Goal: Task Accomplishment & Management: Use online tool/utility

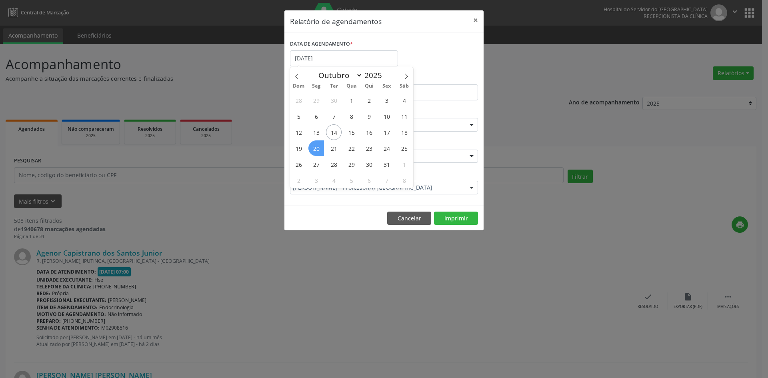
select select "9"
click at [316, 150] on span "20" at bounding box center [316, 148] width 16 height 16
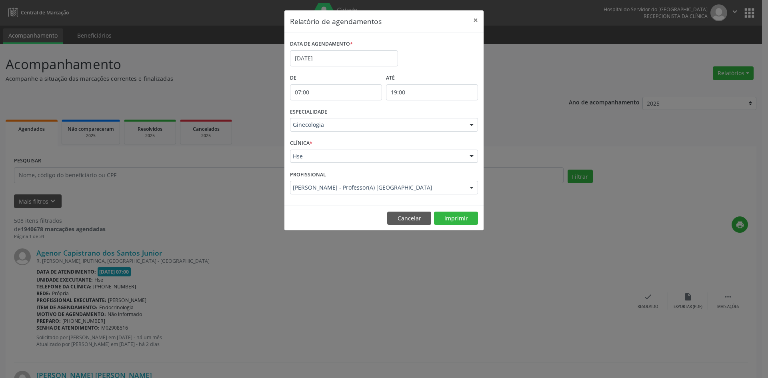
click at [469, 126] on div at bounding box center [472, 125] width 12 height 14
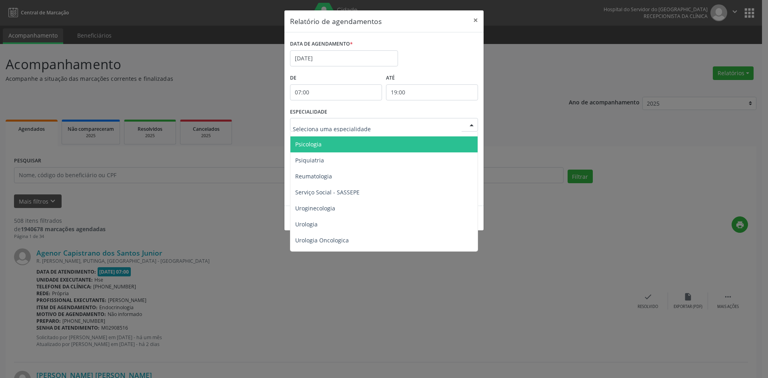
scroll to position [1391, 0]
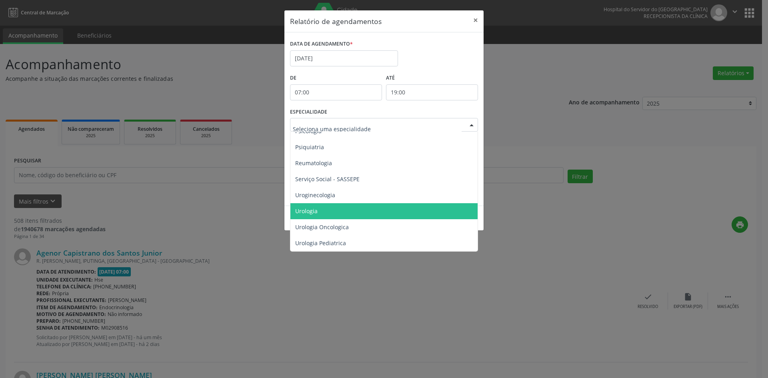
click at [305, 209] on span "Urologia" at bounding box center [384, 211] width 188 height 16
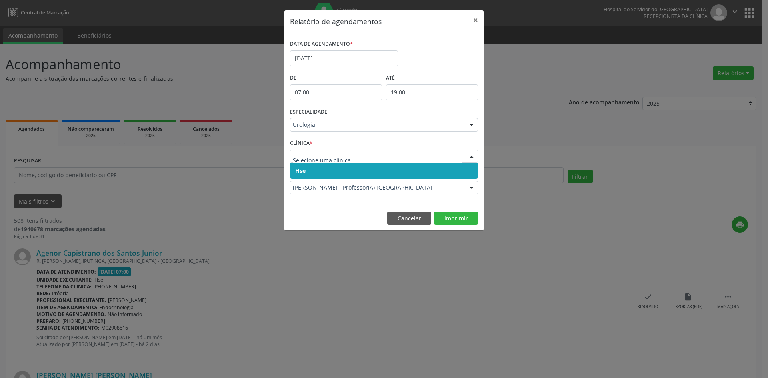
click at [300, 170] on span "Hse" at bounding box center [300, 171] width 10 height 8
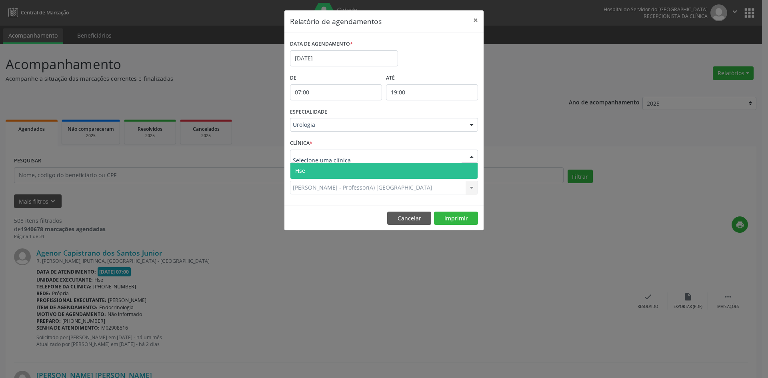
click at [300, 162] on div at bounding box center [384, 157] width 188 height 14
click at [300, 171] on span "Hse" at bounding box center [300, 171] width 10 height 8
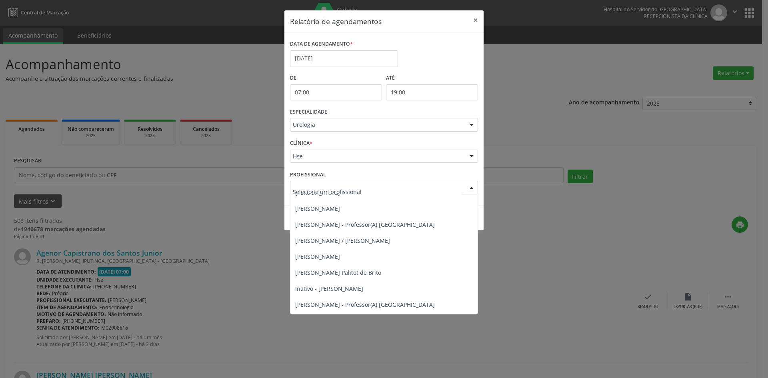
scroll to position [168, 0]
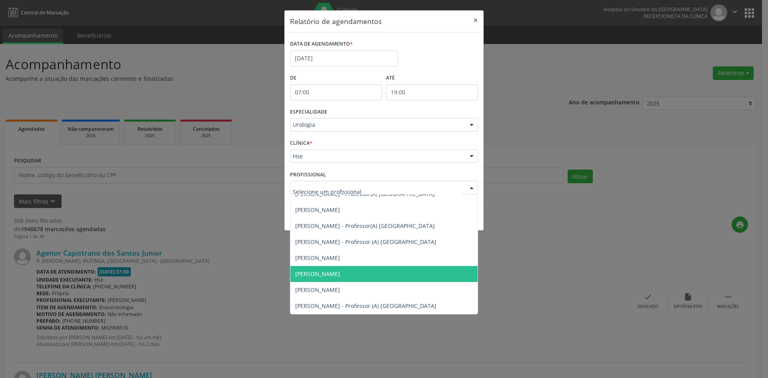
click at [317, 278] on span "[PERSON_NAME]" at bounding box center [383, 274] width 187 height 16
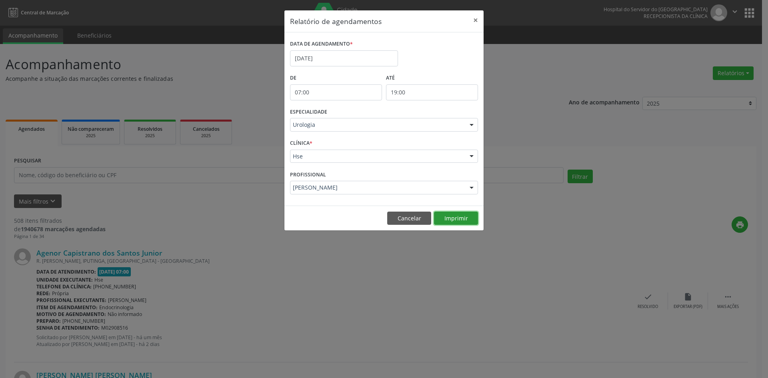
click at [458, 220] on button "Imprimir" at bounding box center [456, 219] width 44 height 14
click at [325, 57] on input "[DATE]" at bounding box center [344, 58] width 108 height 16
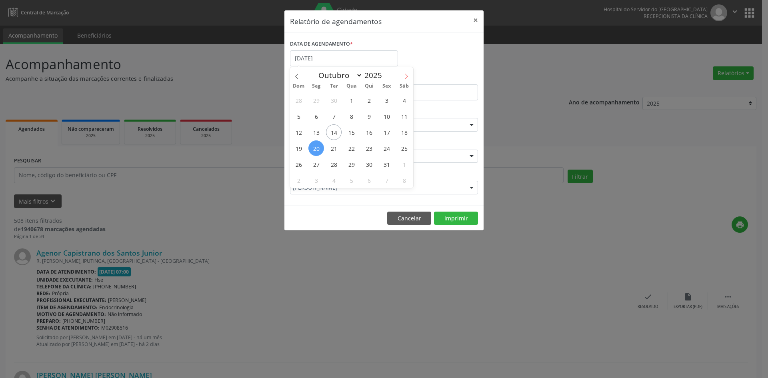
click at [407, 76] on icon at bounding box center [406, 76] width 3 height 5
select select "10"
click at [404, 101] on span "1" at bounding box center [404, 100] width 16 height 16
type input "[DATE]"
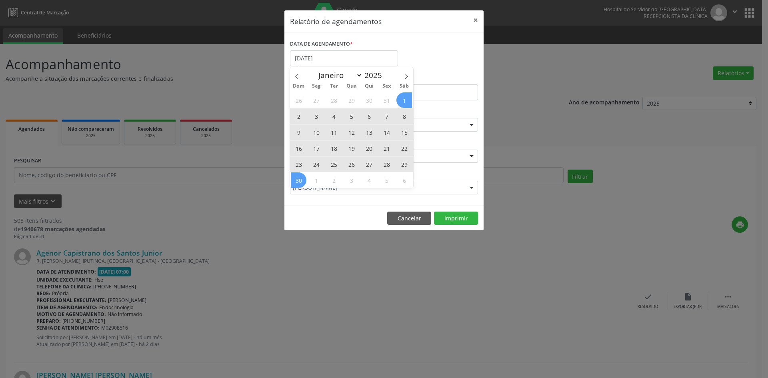
drag, startPoint x: 404, startPoint y: 101, endPoint x: 297, endPoint y: 182, distance: 134.0
click at [296, 182] on div "26 27 28 29 30 31 1 2 3 4 5 6 7 8 9 10 11 12 13 14 15 16 17 18 19 20 21 22 23 2…" at bounding box center [351, 140] width 123 height 96
click at [297, 182] on span "30" at bounding box center [299, 180] width 16 height 16
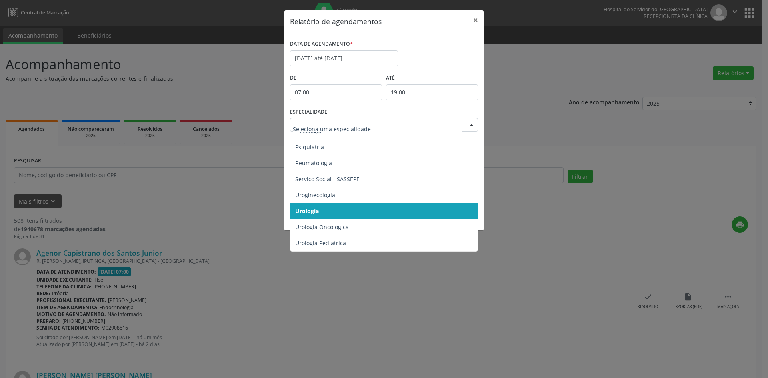
click at [469, 126] on div at bounding box center [472, 125] width 12 height 14
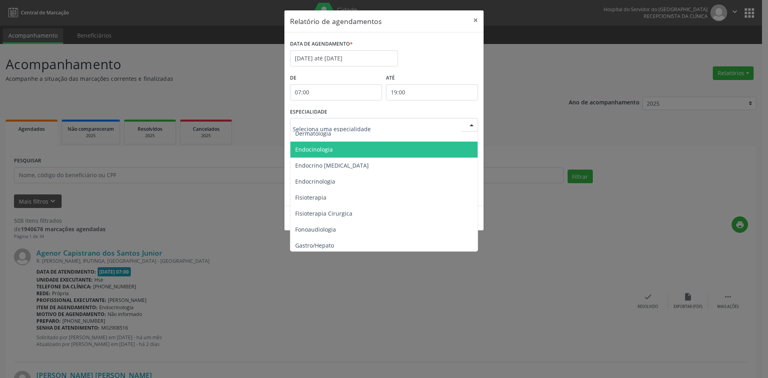
scroll to position [390, 0]
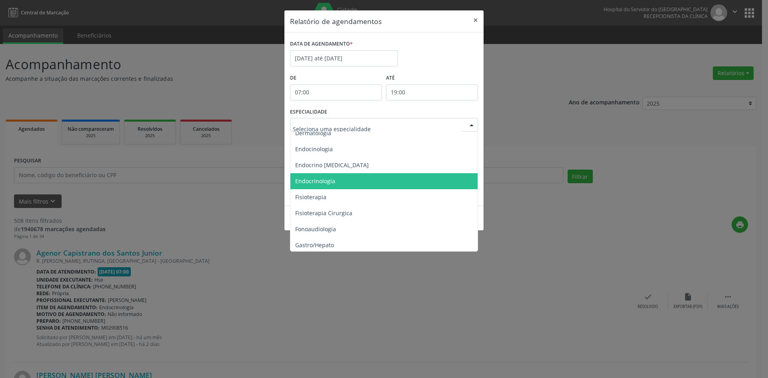
click at [319, 182] on span "Endocrinologia" at bounding box center [315, 181] width 40 height 8
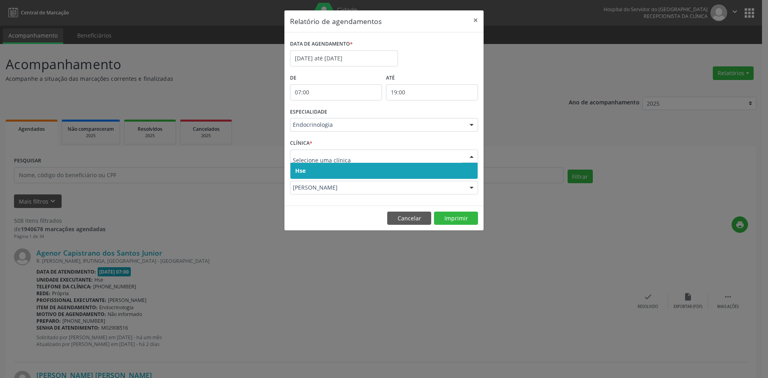
click at [296, 173] on span "Hse" at bounding box center [300, 171] width 10 height 8
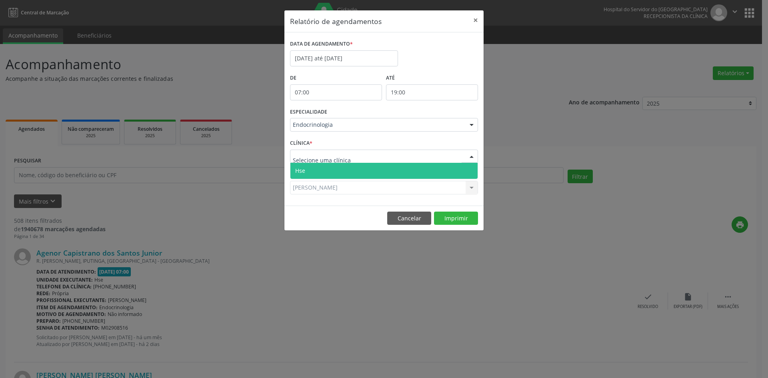
drag, startPoint x: 297, startPoint y: 162, endPoint x: 302, endPoint y: 174, distance: 12.0
click at [298, 163] on div "Hse Nenhum resultado encontrado para: " " Não há nenhuma opção para ser exibida." at bounding box center [384, 157] width 188 height 14
click at [302, 174] on span "Hse" at bounding box center [300, 171] width 10 height 8
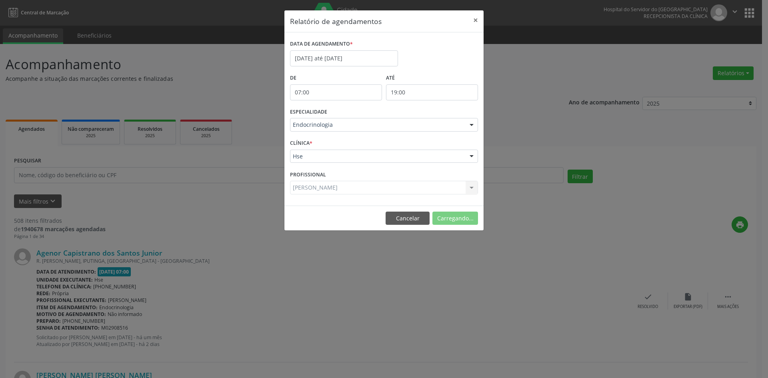
click at [305, 189] on div "[PERSON_NAME] Todos os profissionais [PERSON_NAME] Interaminense [PERSON_NAME] …" at bounding box center [384, 188] width 188 height 14
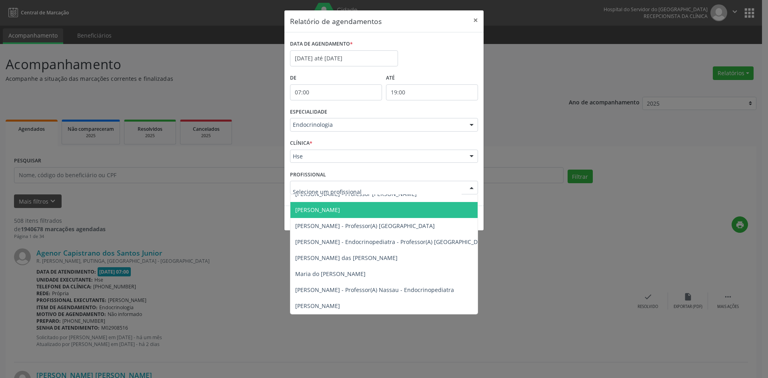
click at [310, 210] on span "[PERSON_NAME]" at bounding box center [317, 210] width 45 height 8
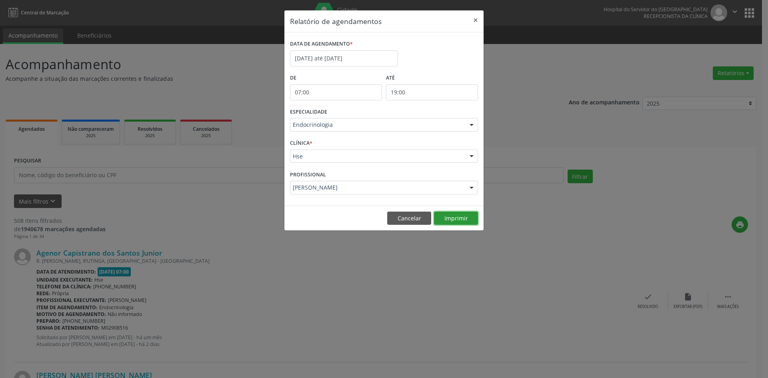
click at [454, 218] on button "Imprimir" at bounding box center [456, 219] width 44 height 14
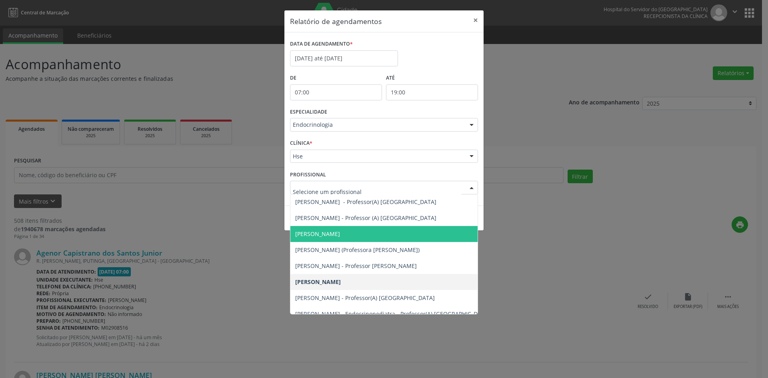
scroll to position [88, 0]
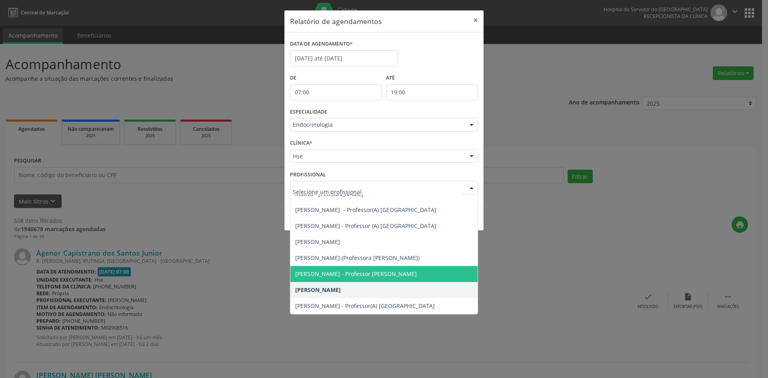
click at [340, 274] on span "[PERSON_NAME] - Professor [PERSON_NAME]" at bounding box center [356, 274] width 122 height 8
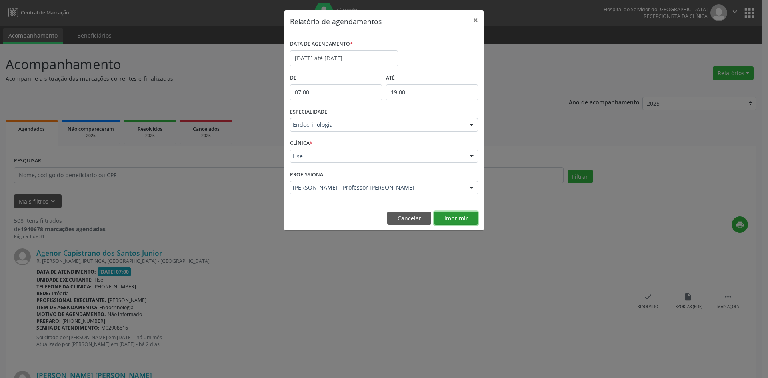
click at [455, 219] on button "Imprimir" at bounding box center [456, 219] width 44 height 14
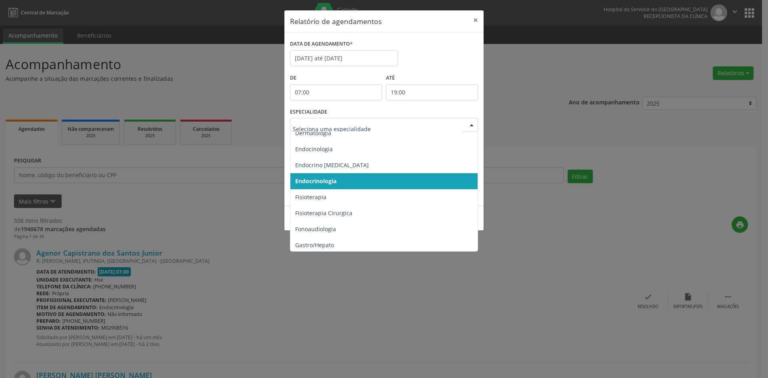
click at [471, 126] on div at bounding box center [472, 125] width 12 height 14
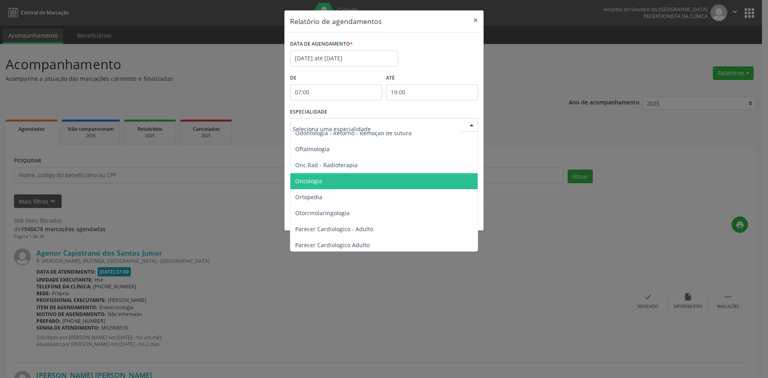
scroll to position [1151, 0]
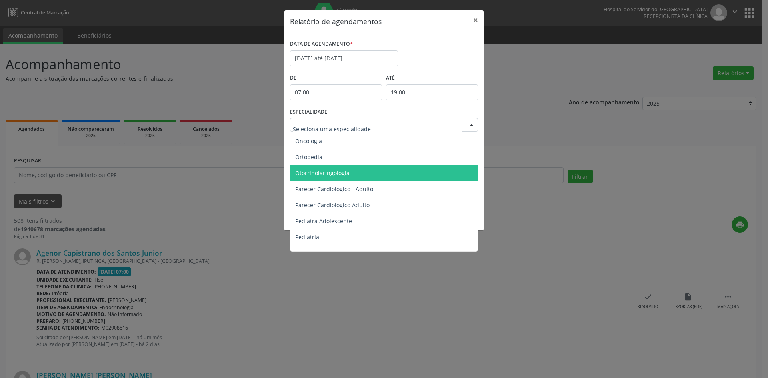
click at [331, 176] on span "Otorrinolaringologia" at bounding box center [322, 173] width 54 height 8
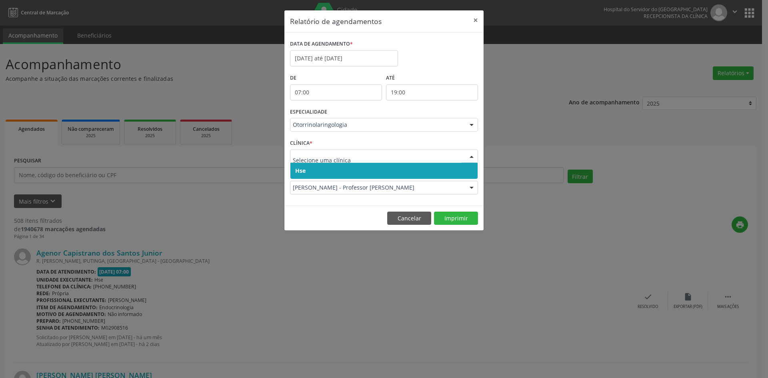
click at [299, 171] on span "Hse" at bounding box center [300, 171] width 10 height 8
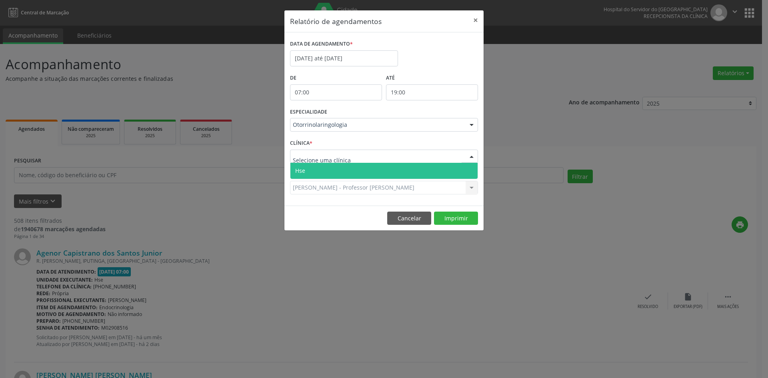
click at [300, 169] on span "Hse" at bounding box center [300, 171] width 10 height 8
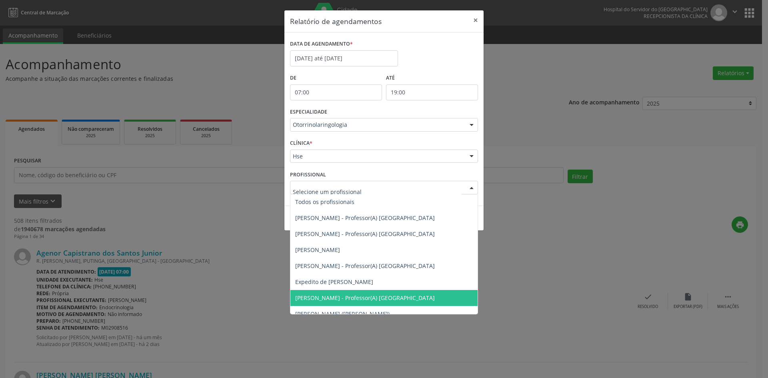
scroll to position [0, 0]
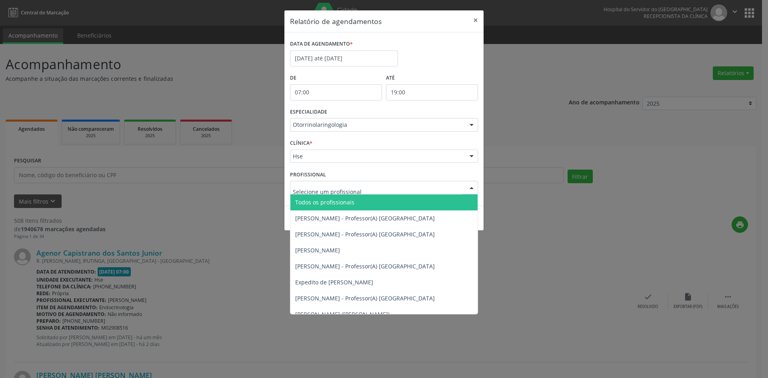
click at [309, 199] on span "Todos os profissionais" at bounding box center [324, 202] width 59 height 8
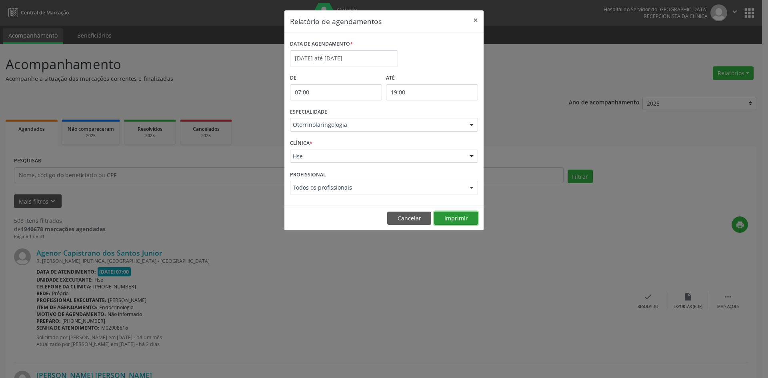
click at [455, 218] on button "Imprimir" at bounding box center [456, 219] width 44 height 14
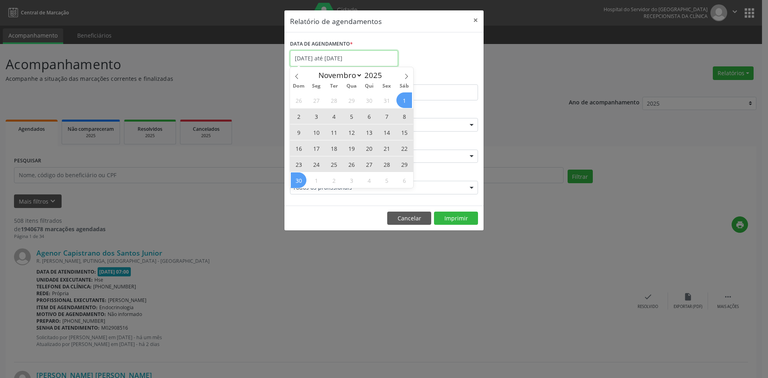
click at [328, 55] on input "[DATE] até [DATE]" at bounding box center [344, 58] width 108 height 16
click at [297, 74] on icon at bounding box center [297, 77] width 6 height 6
select select "9"
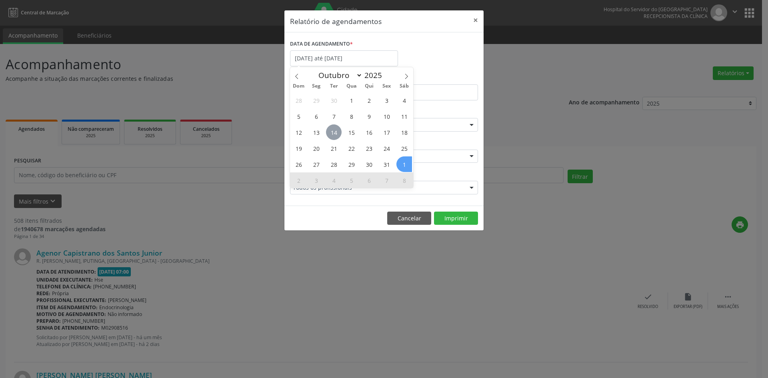
click at [331, 132] on span "14" at bounding box center [334, 132] width 16 height 16
type input "[DATE]"
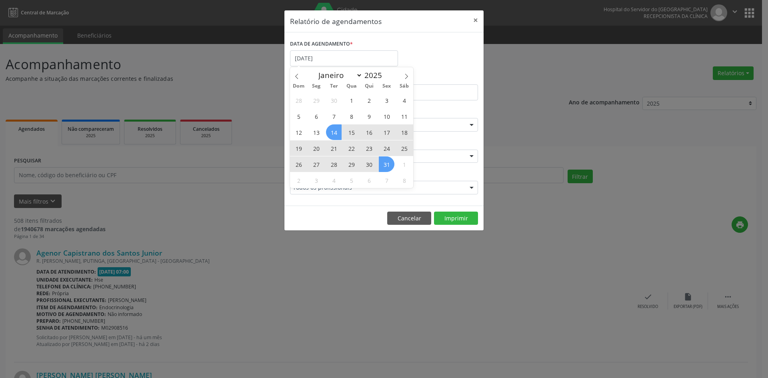
drag, startPoint x: 331, startPoint y: 132, endPoint x: 386, endPoint y: 167, distance: 65.5
click at [386, 167] on div "28 29 30 1 2 3 4 5 6 7 8 9 10 11 12 13 14 15 16 17 18 19 20 21 22 23 24 25 26 2…" at bounding box center [351, 140] width 123 height 96
click at [386, 167] on span "31" at bounding box center [387, 164] width 16 height 16
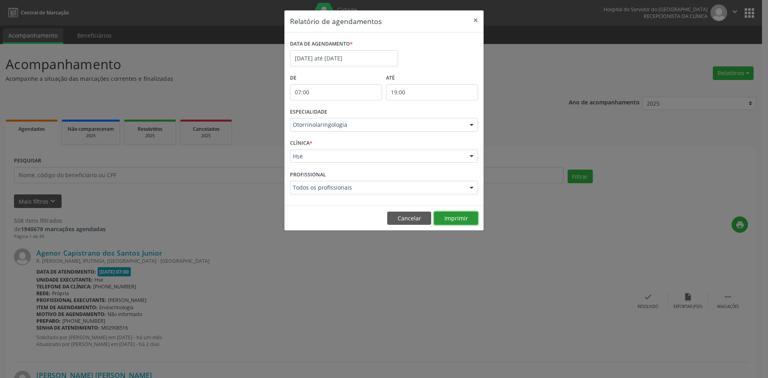
click at [458, 224] on button "Imprimir" at bounding box center [456, 219] width 44 height 14
click at [475, 20] on button "×" at bounding box center [476, 20] width 16 height 20
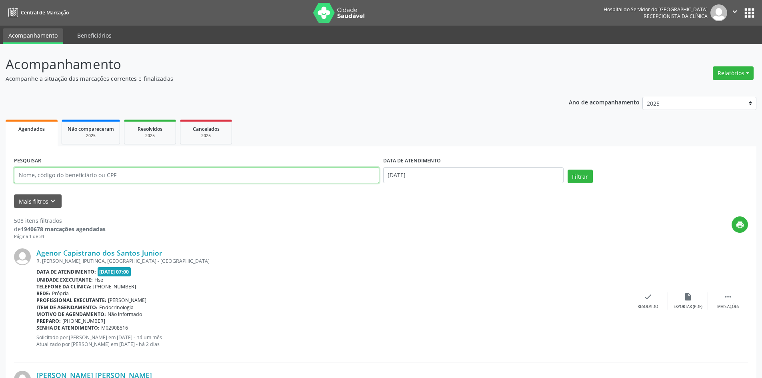
paste input "126361004-82"
type input "126361004-82"
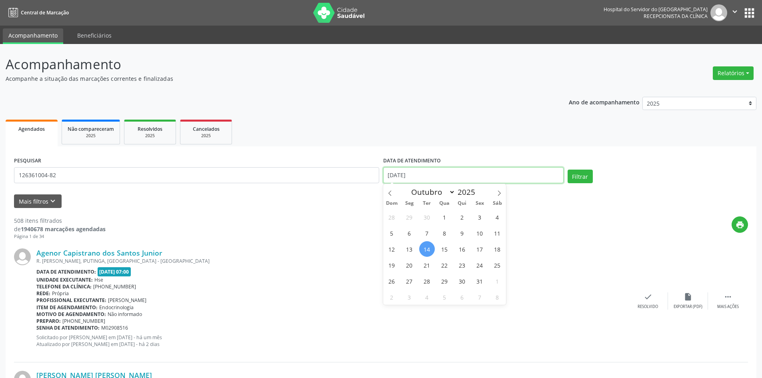
click at [416, 173] on input "[DATE]" at bounding box center [473, 175] width 180 height 16
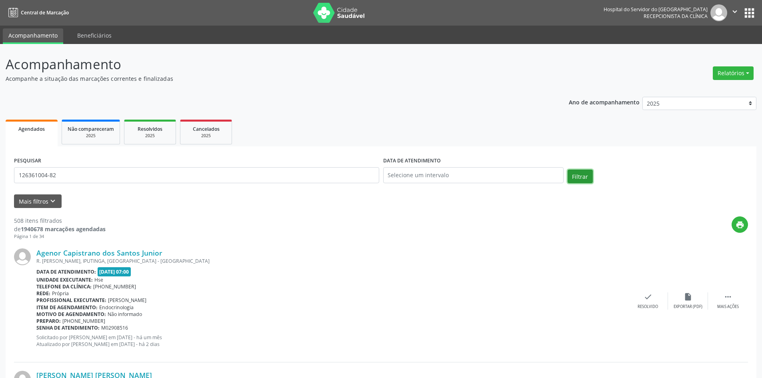
click at [573, 173] on button "Filtrar" at bounding box center [580, 177] width 25 height 14
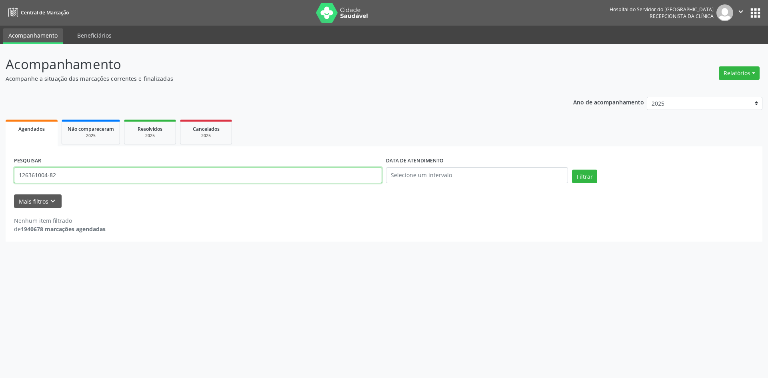
click at [48, 174] on input "126361004-82" at bounding box center [198, 175] width 368 height 16
type input "12636100482"
click at [577, 174] on button "Filtrar" at bounding box center [584, 177] width 25 height 14
click at [587, 176] on button "Filtrar" at bounding box center [584, 177] width 25 height 14
click at [72, 174] on input "12636100482" at bounding box center [198, 175] width 368 height 16
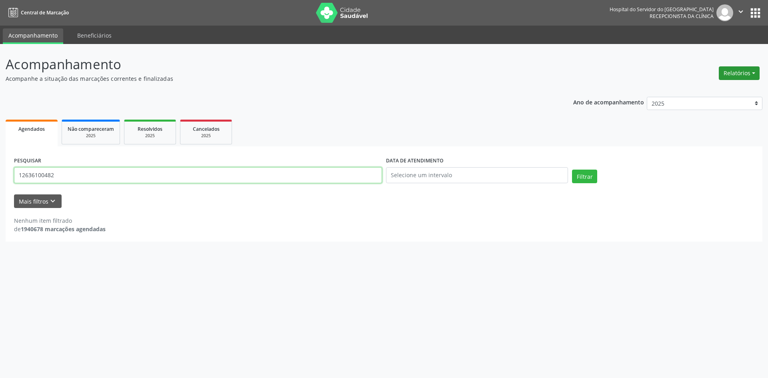
click at [729, 74] on button "Relatórios" at bounding box center [739, 73] width 41 height 14
click at [703, 93] on link "Agendamentos" at bounding box center [717, 90] width 86 height 11
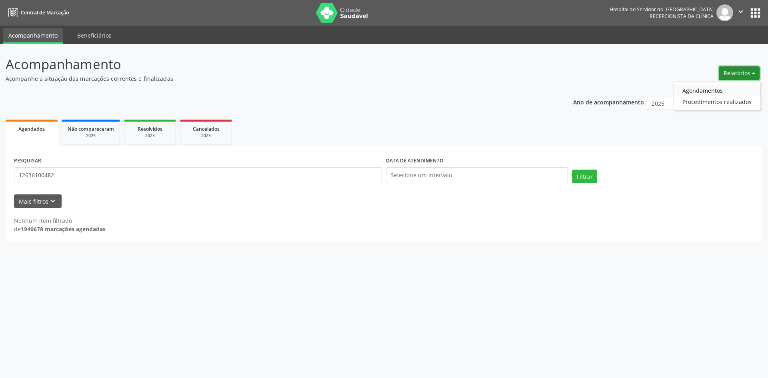
select select "9"
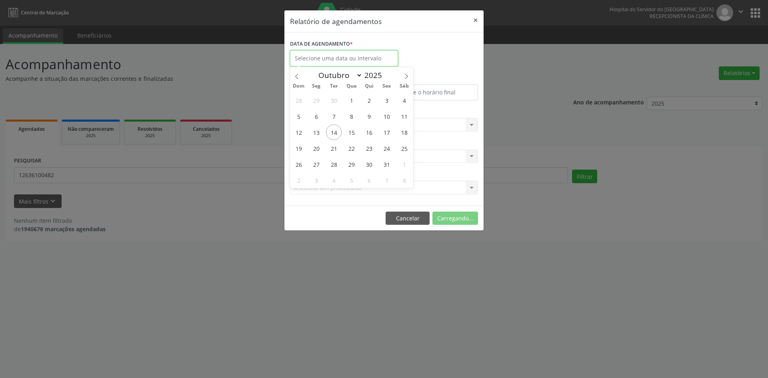
click at [320, 59] on input "text" at bounding box center [344, 58] width 108 height 16
click at [319, 146] on span "20" at bounding box center [316, 148] width 16 height 16
type input "[DATE]"
click at [315, 148] on span "20" at bounding box center [316, 148] width 16 height 16
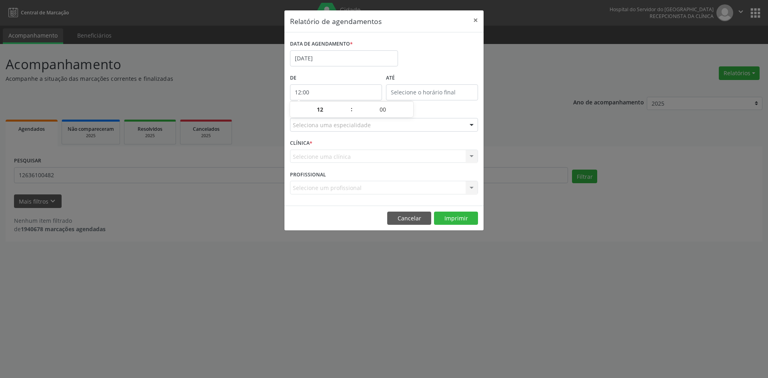
click at [303, 94] on input "12:00" at bounding box center [336, 92] width 92 height 16
click at [347, 114] on span at bounding box center [348, 114] width 6 height 8
type input "11:00"
type input "11"
click at [347, 114] on span at bounding box center [348, 114] width 6 height 8
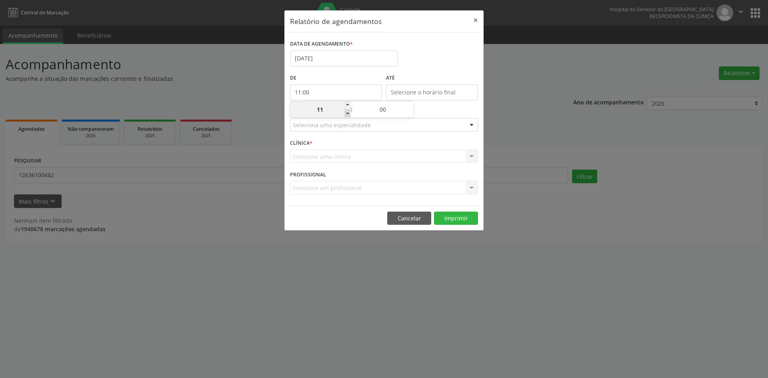
type input "10:00"
type input "10"
click at [347, 114] on span at bounding box center [348, 114] width 6 height 8
type input "09:00"
type input "09"
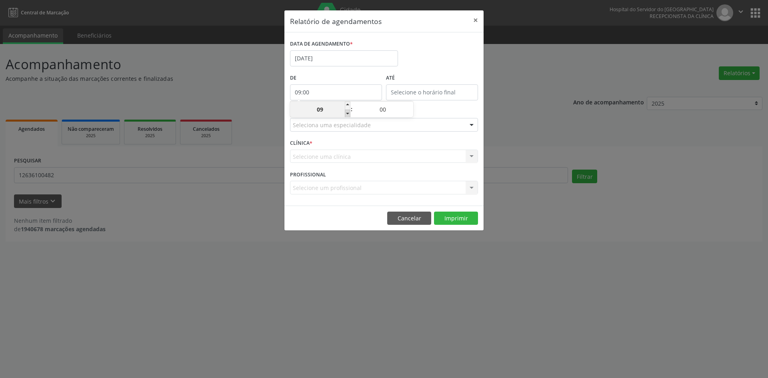
click at [347, 114] on span at bounding box center [348, 114] width 6 height 8
type input "08:00"
type input "08"
click at [347, 114] on span at bounding box center [348, 114] width 6 height 8
type input "07:00"
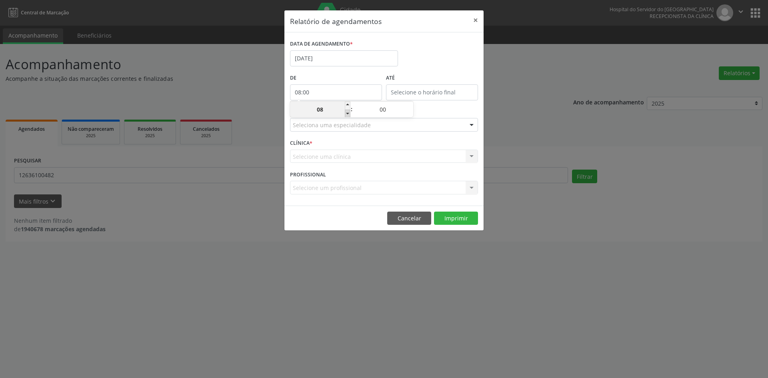
type input "07"
click at [398, 90] on input "12:00" at bounding box center [432, 92] width 92 height 16
click at [444, 104] on span at bounding box center [444, 106] width 6 height 8
type input "13:00"
type input "13"
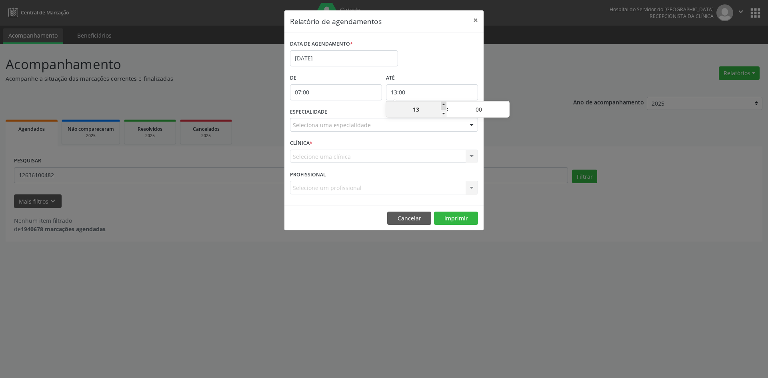
click at [444, 104] on span at bounding box center [444, 106] width 6 height 8
type input "14:00"
type input "14"
click at [444, 104] on span at bounding box center [444, 106] width 6 height 8
type input "15:00"
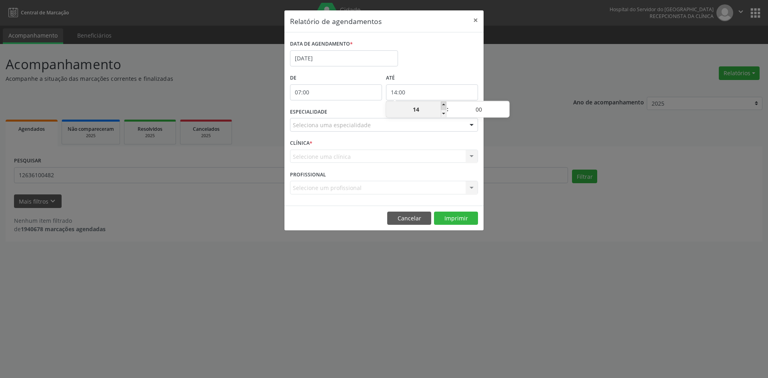
type input "15"
click at [444, 104] on span at bounding box center [444, 106] width 6 height 8
type input "16:00"
type input "16"
click at [444, 104] on span at bounding box center [444, 106] width 6 height 8
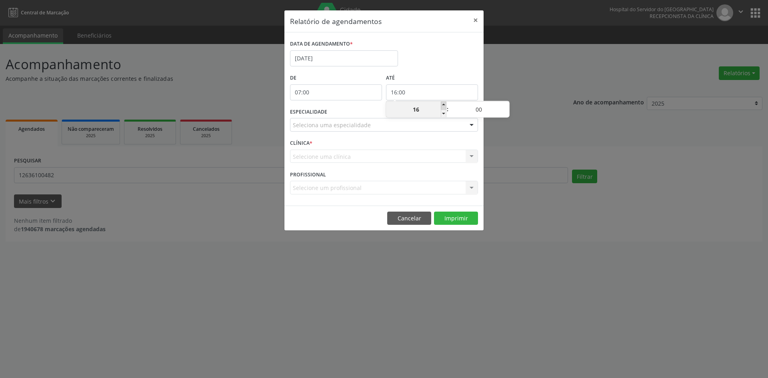
type input "17:00"
type input "17"
click at [444, 104] on span at bounding box center [444, 106] width 6 height 8
type input "18:00"
type input "18"
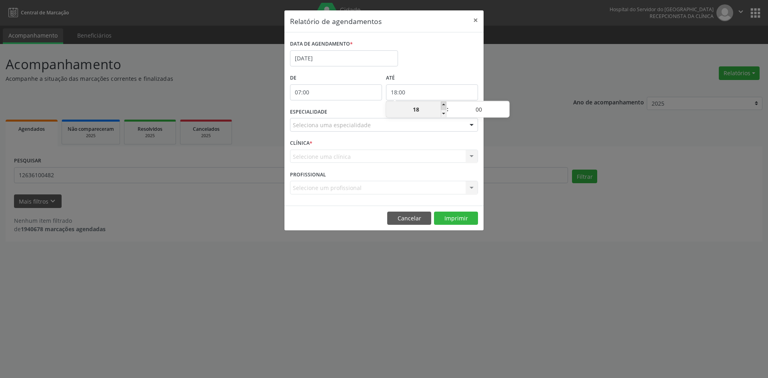
click at [442, 106] on span at bounding box center [444, 106] width 6 height 8
type input "19:00"
type input "19"
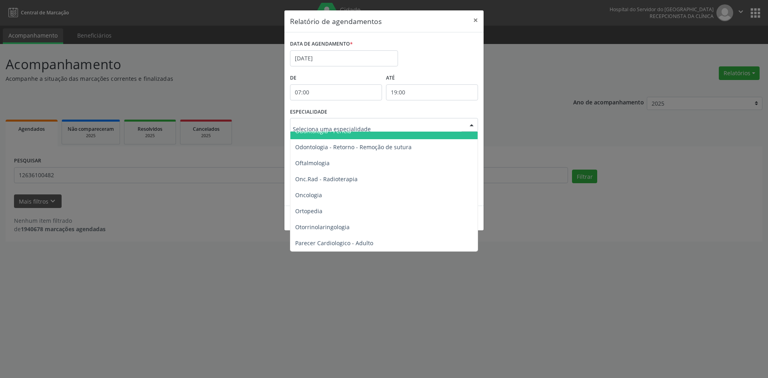
scroll to position [1120, 0]
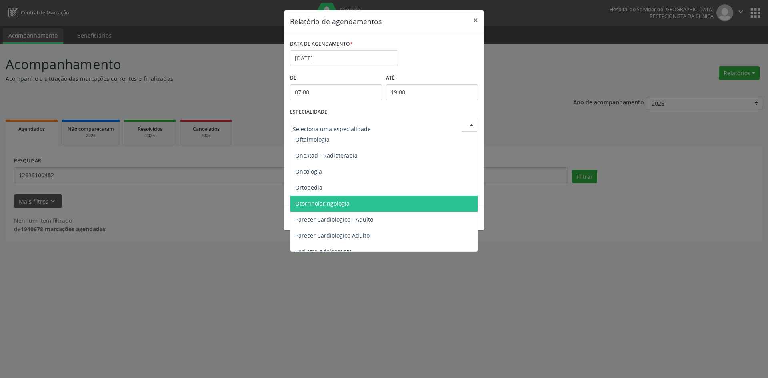
click at [328, 203] on span "Otorrinolaringologia" at bounding box center [322, 204] width 54 height 8
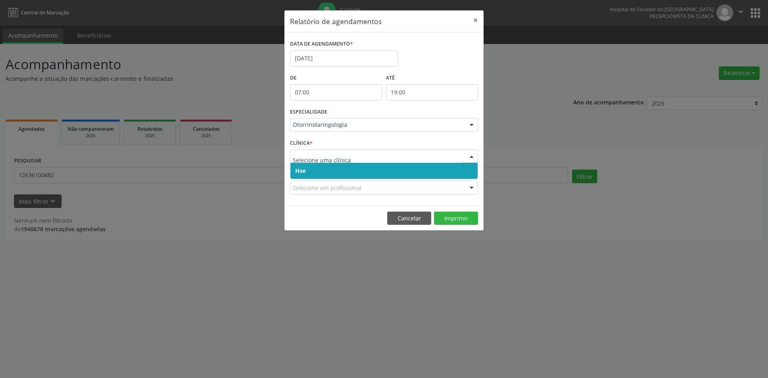
click at [295, 173] on span "Hse" at bounding box center [300, 171] width 10 height 8
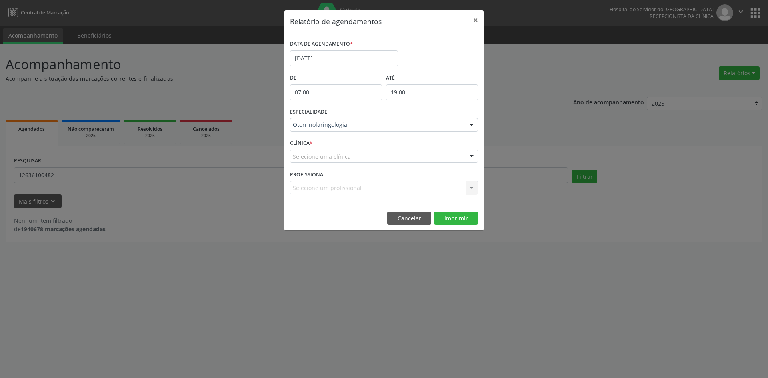
click at [296, 163] on div "Selecione uma clínica Hse Nenhum resultado encontrado para: " " Não há nenhuma …" at bounding box center [384, 157] width 188 height 14
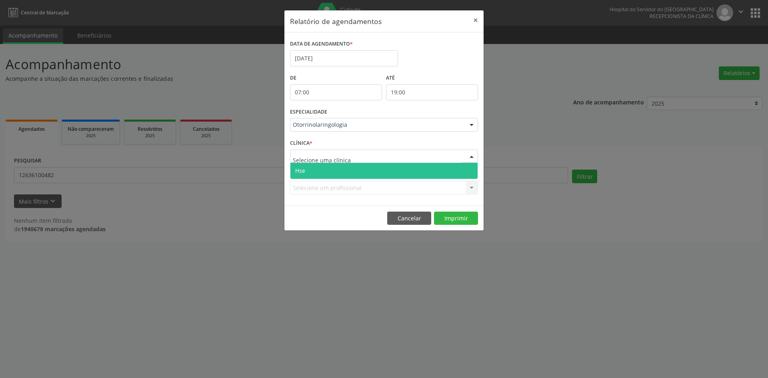
click at [298, 169] on span "Hse" at bounding box center [300, 171] width 10 height 8
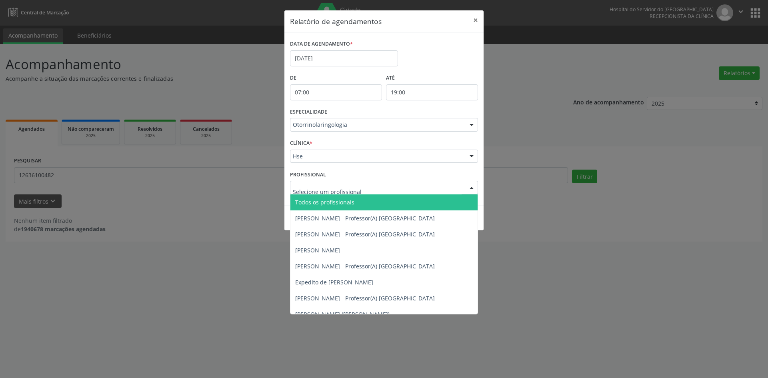
click at [323, 201] on span "Todos os profissionais" at bounding box center [324, 202] width 59 height 8
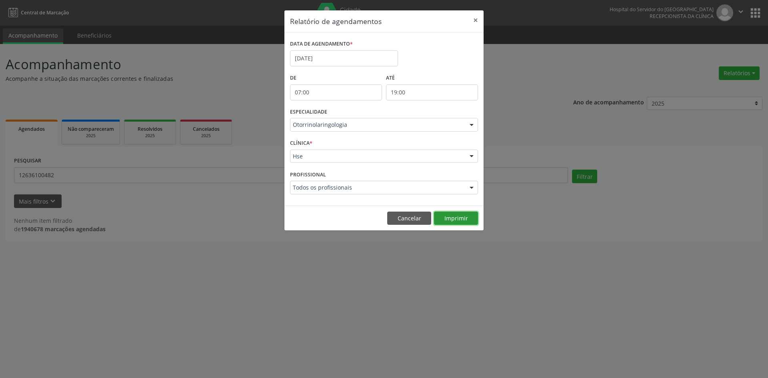
click at [454, 218] on button "Imprimir" at bounding box center [456, 219] width 44 height 14
click at [329, 57] on input "[DATE]" at bounding box center [344, 58] width 108 height 16
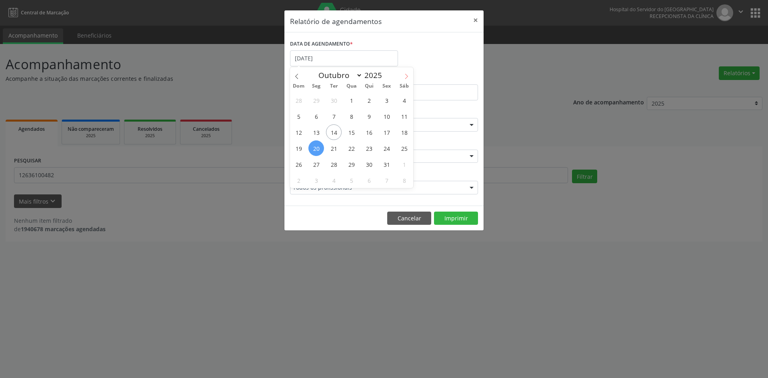
click at [404, 76] on icon at bounding box center [407, 77] width 6 height 6
select select "10"
click at [404, 98] on span "1" at bounding box center [404, 100] width 16 height 16
type input "[DATE]"
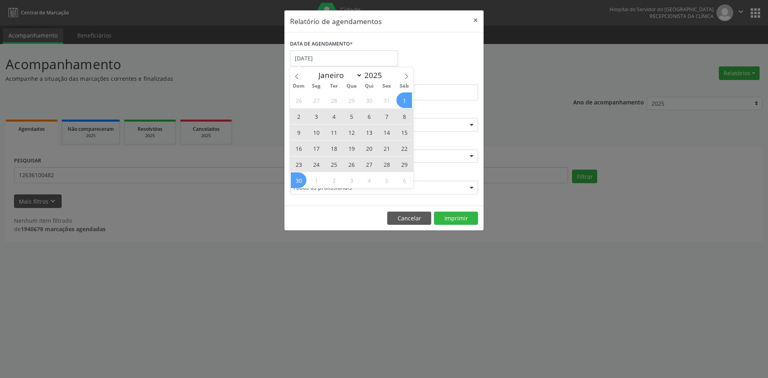
click at [301, 178] on div "26 27 28 29 30 31 1 2 3 4 5 6 7 8 9 10 11 12 13 14 15 16 17 18 19 20 21 22 23 2…" at bounding box center [351, 140] width 123 height 96
click at [305, 174] on div "26 27 28 29 30 31 1 2 3 4 5 6 7 8 9 10 11 12 13 14 15 16 17 18 19 20 21 22 23 2…" at bounding box center [351, 140] width 123 height 96
click at [296, 180] on span "30" at bounding box center [299, 180] width 16 height 16
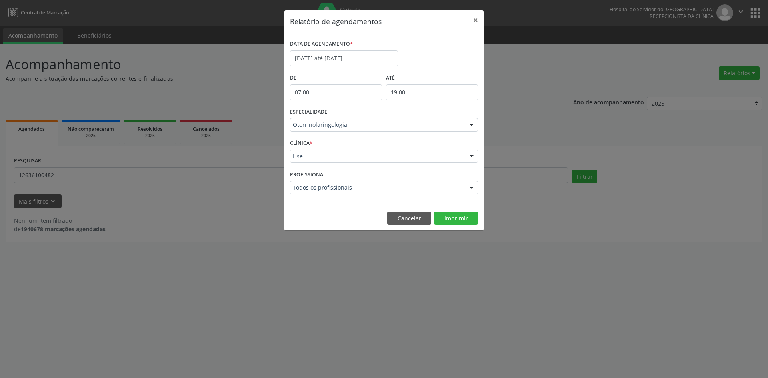
click at [325, 92] on input "07:00" at bounding box center [336, 92] width 92 height 16
click at [473, 124] on div at bounding box center [472, 125] width 12 height 14
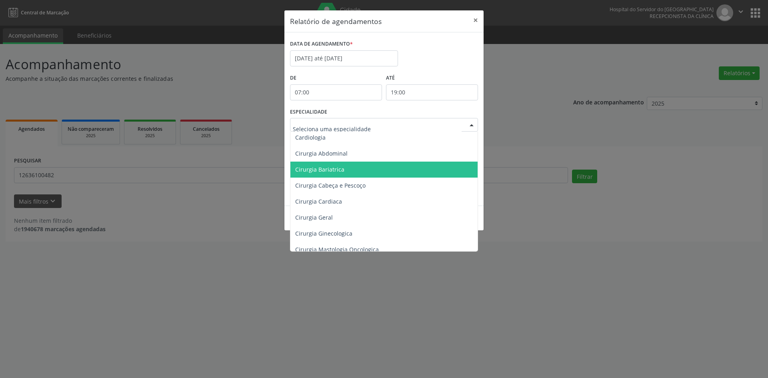
scroll to position [80, 0]
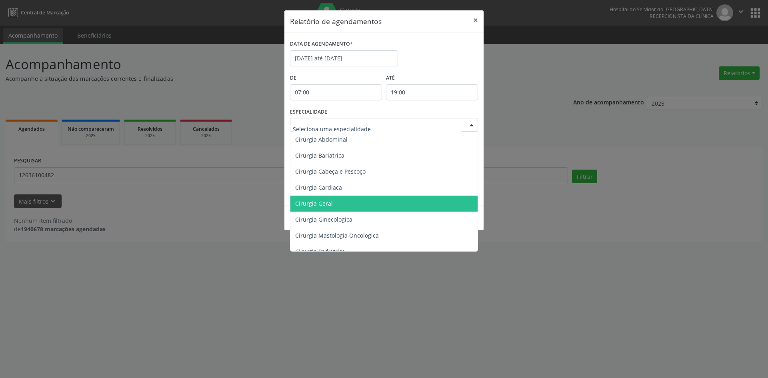
click at [314, 203] on span "Cirurgia Geral" at bounding box center [314, 204] width 38 height 8
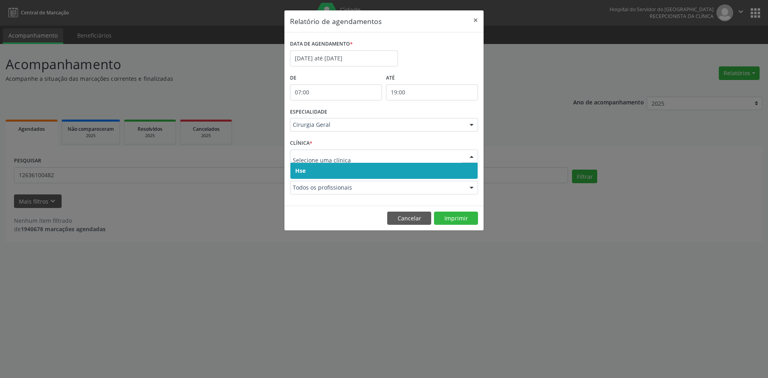
click at [301, 173] on span "Hse" at bounding box center [300, 171] width 10 height 8
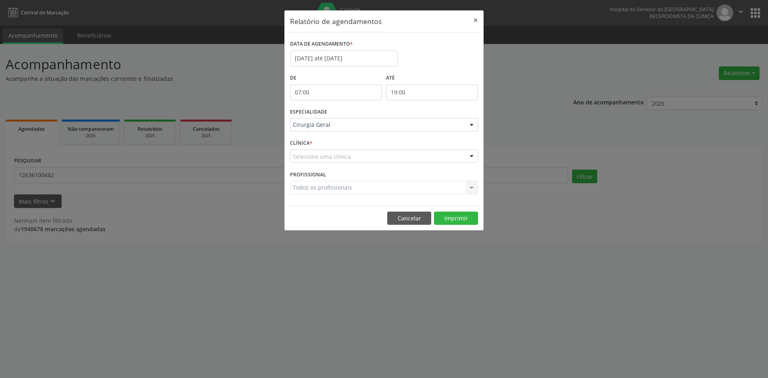
click at [302, 162] on div "Selecione uma clínica" at bounding box center [384, 157] width 188 height 14
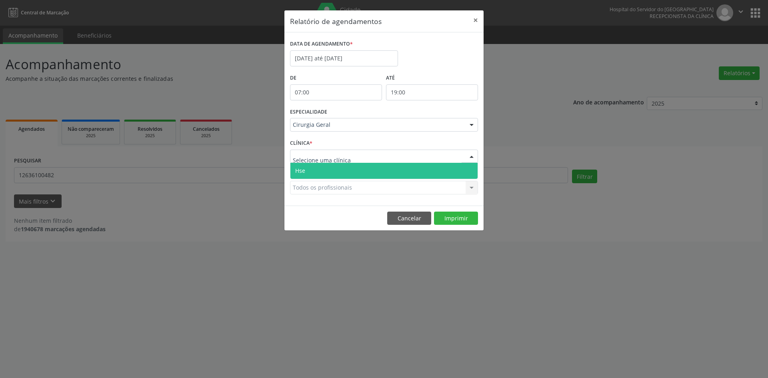
click at [302, 168] on span "Hse" at bounding box center [300, 171] width 10 height 8
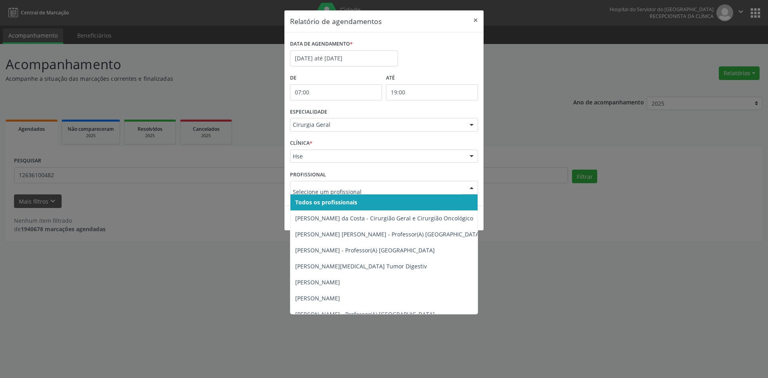
click at [309, 206] on span "Todos os profissionais" at bounding box center [388, 202] width 196 height 16
click at [313, 204] on span "Todos os profissionais" at bounding box center [324, 202] width 59 height 8
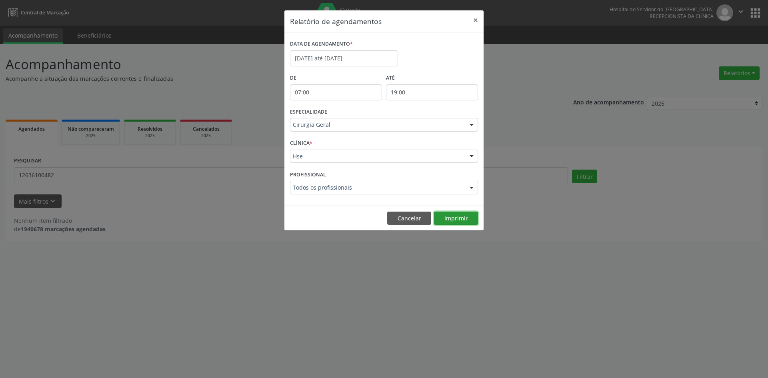
click at [453, 216] on button "Imprimir" at bounding box center [456, 219] width 44 height 14
